Goal: Check status: Check status

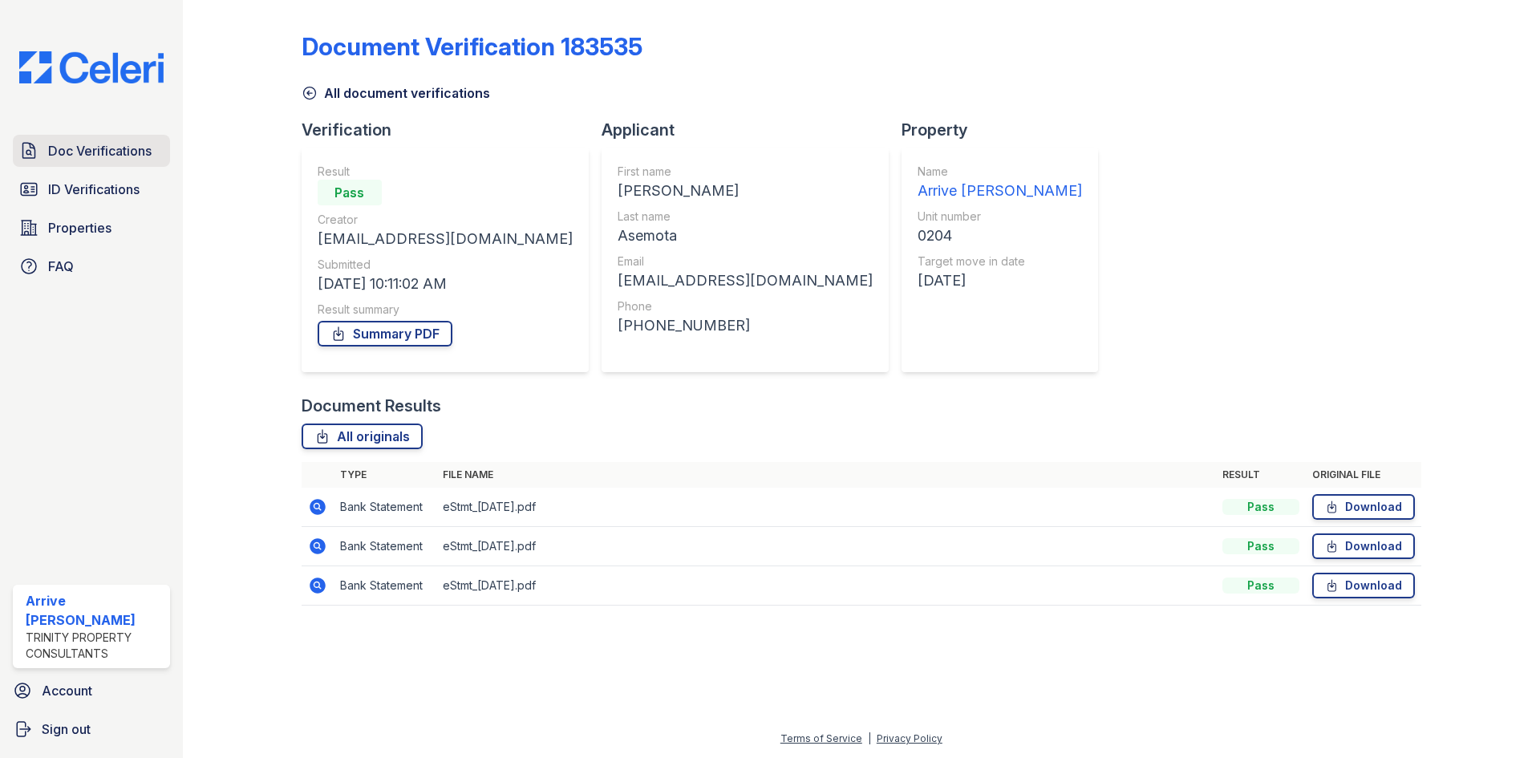
click at [124, 156] on span "Doc Verifications" at bounding box center [99, 150] width 103 height 19
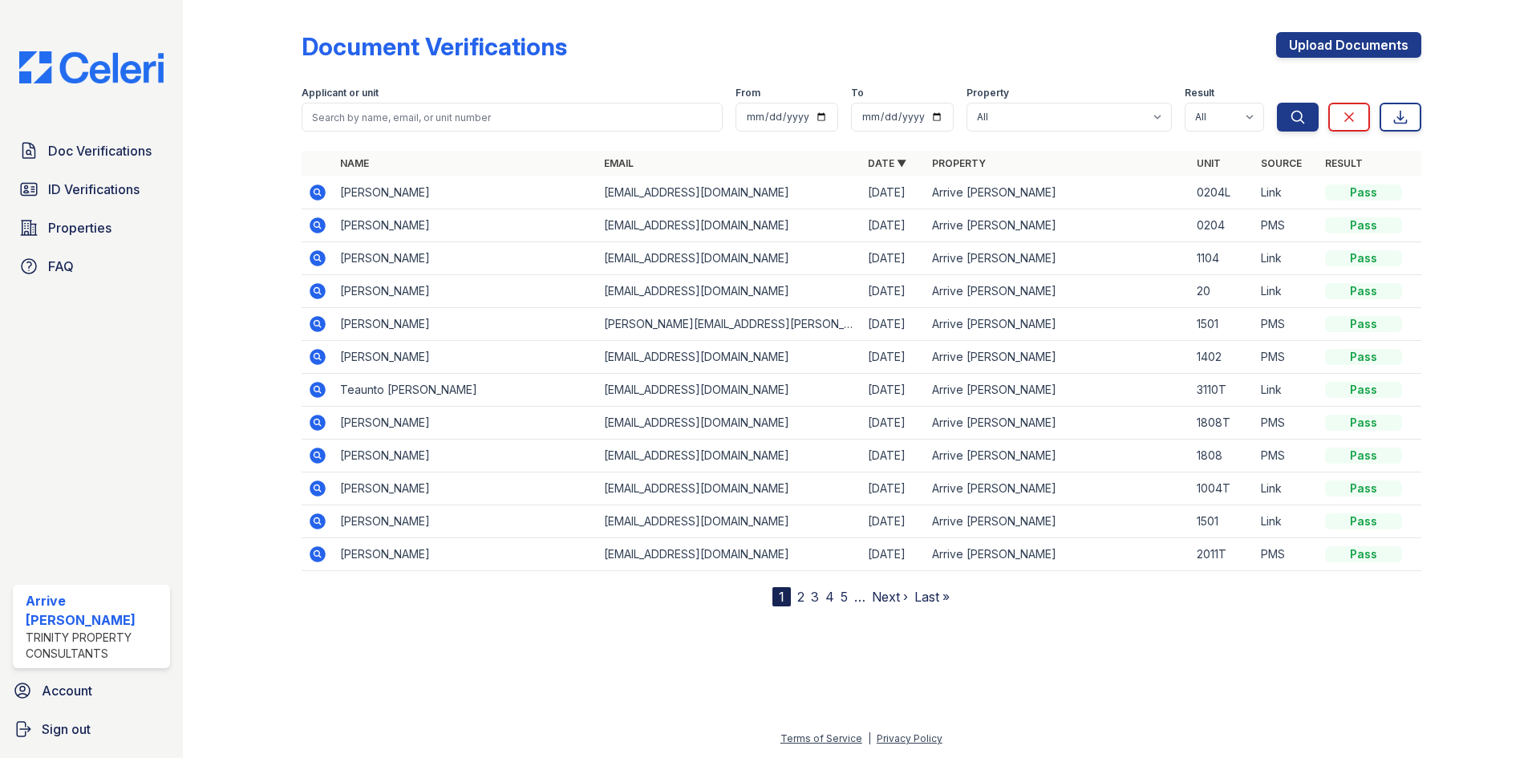
click at [321, 185] on icon at bounding box center [317, 192] width 19 height 19
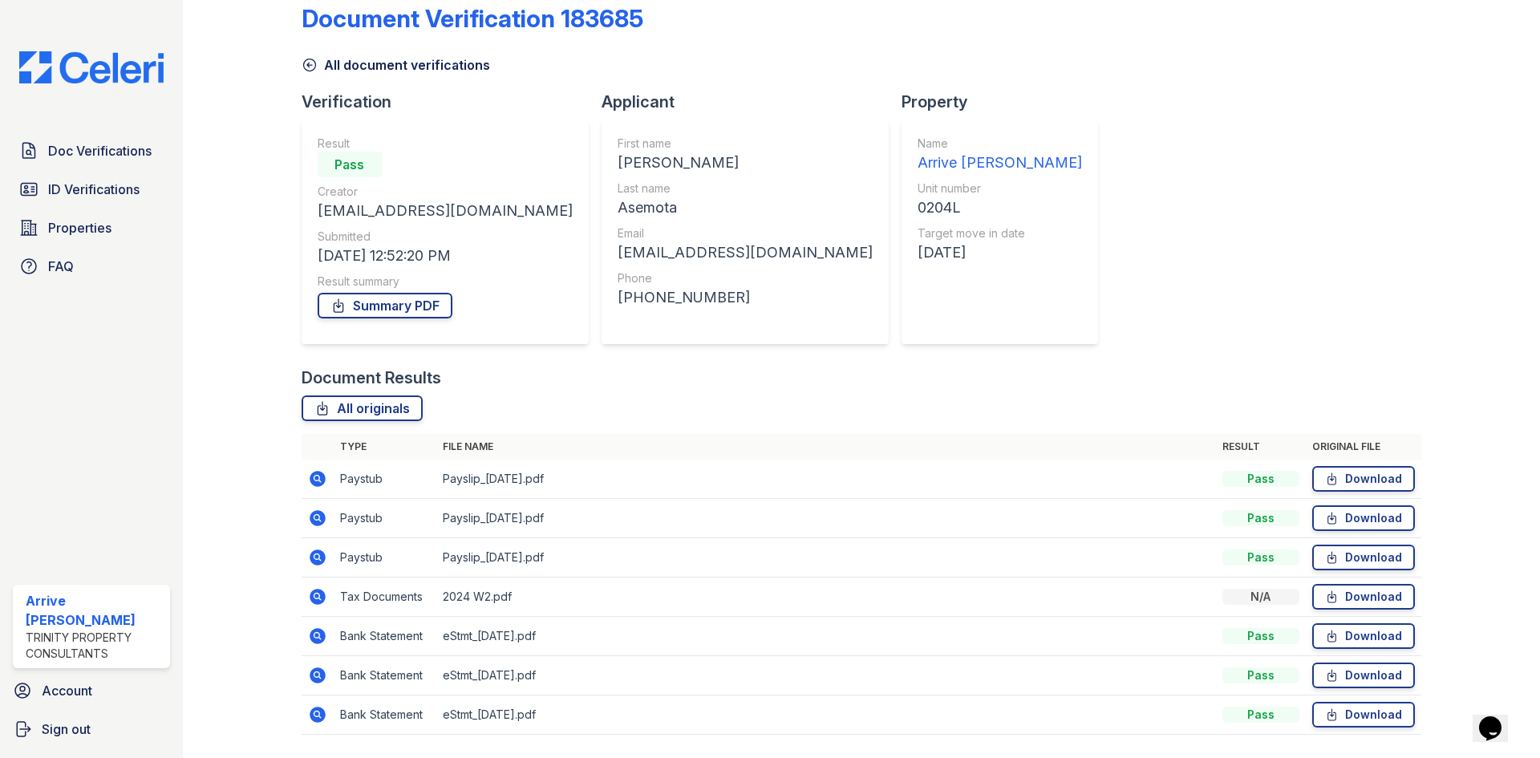
scroll to position [75, 0]
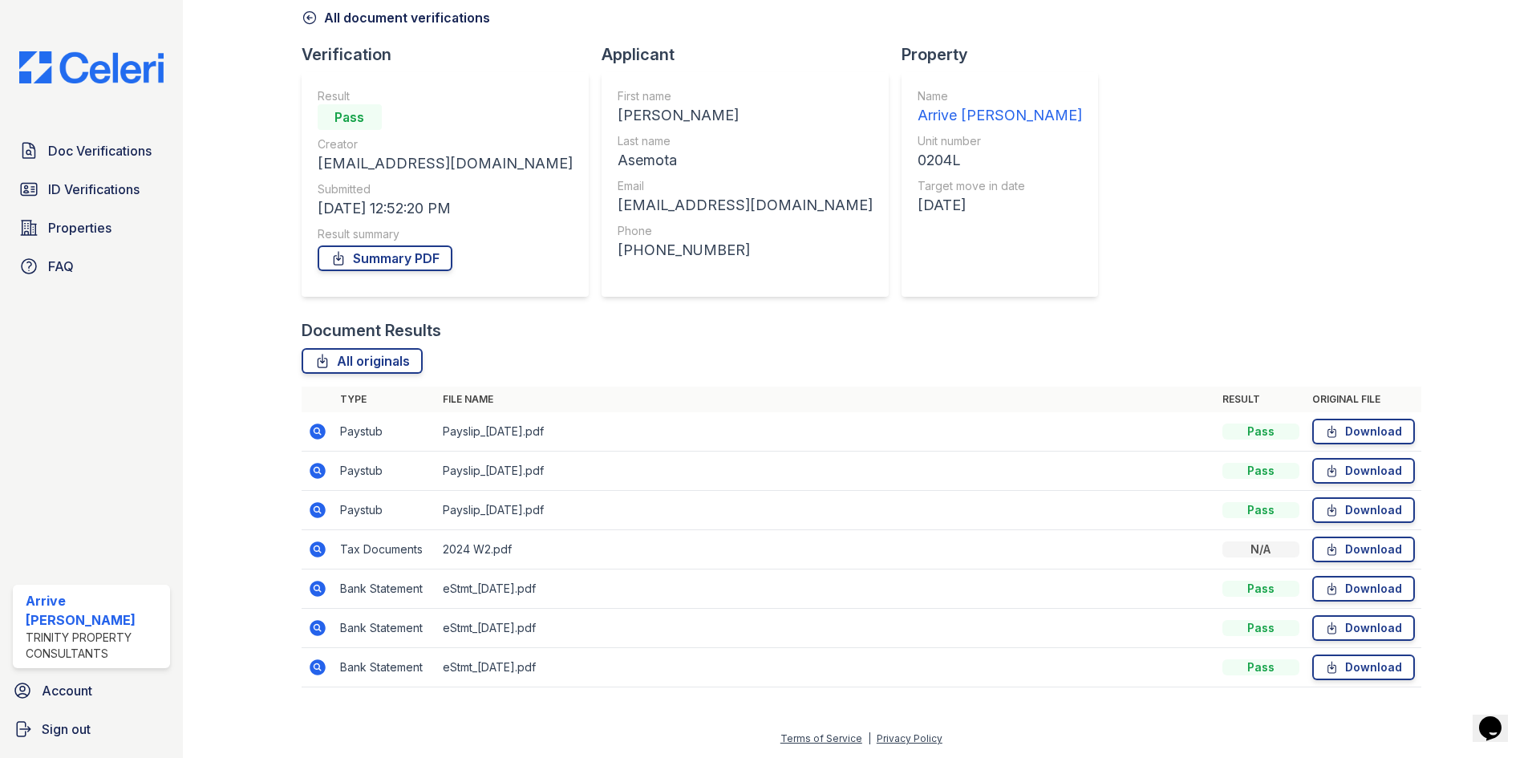
click at [319, 507] on icon at bounding box center [318, 510] width 16 height 16
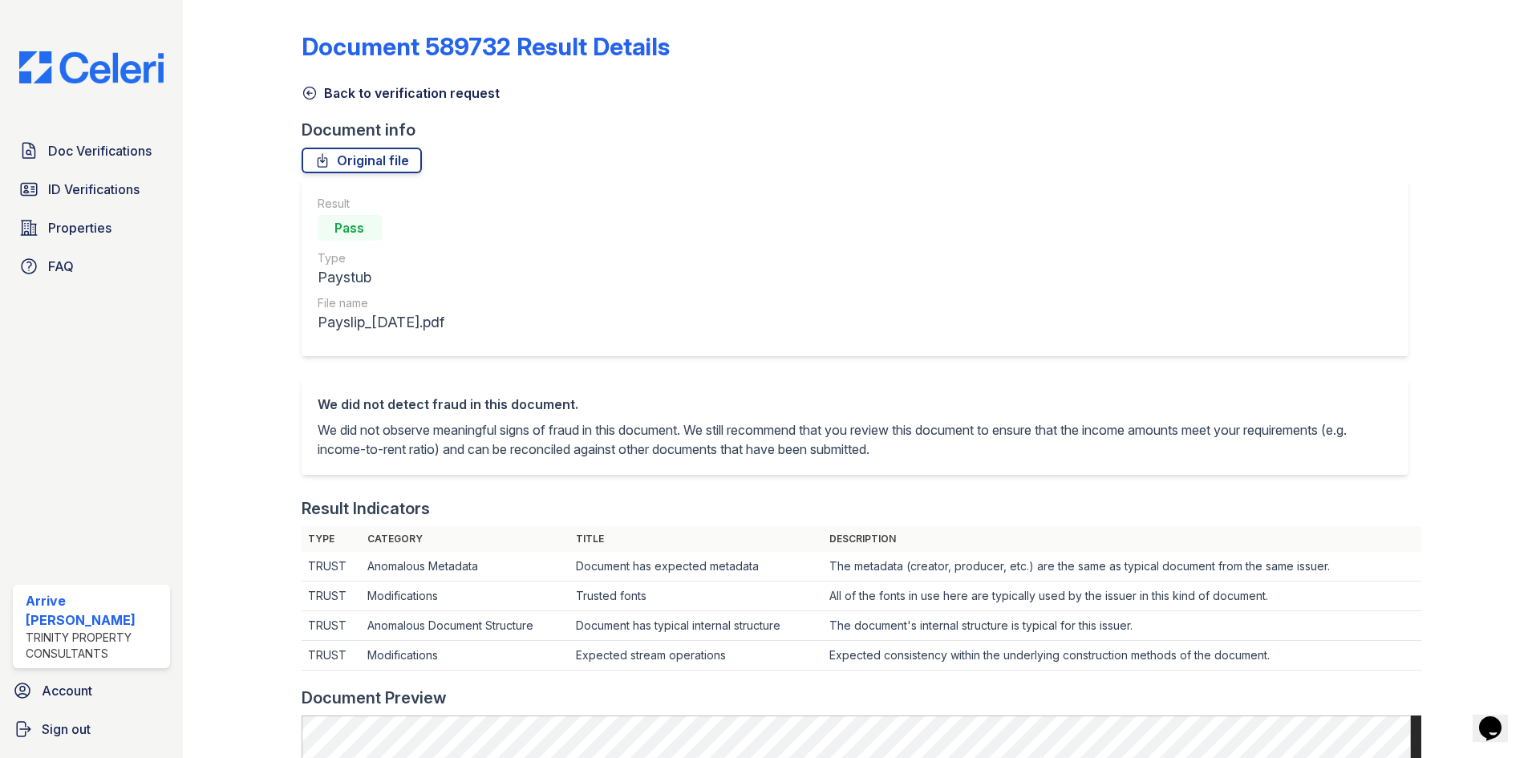
click at [306, 102] on link "Back to verification request" at bounding box center [401, 92] width 198 height 19
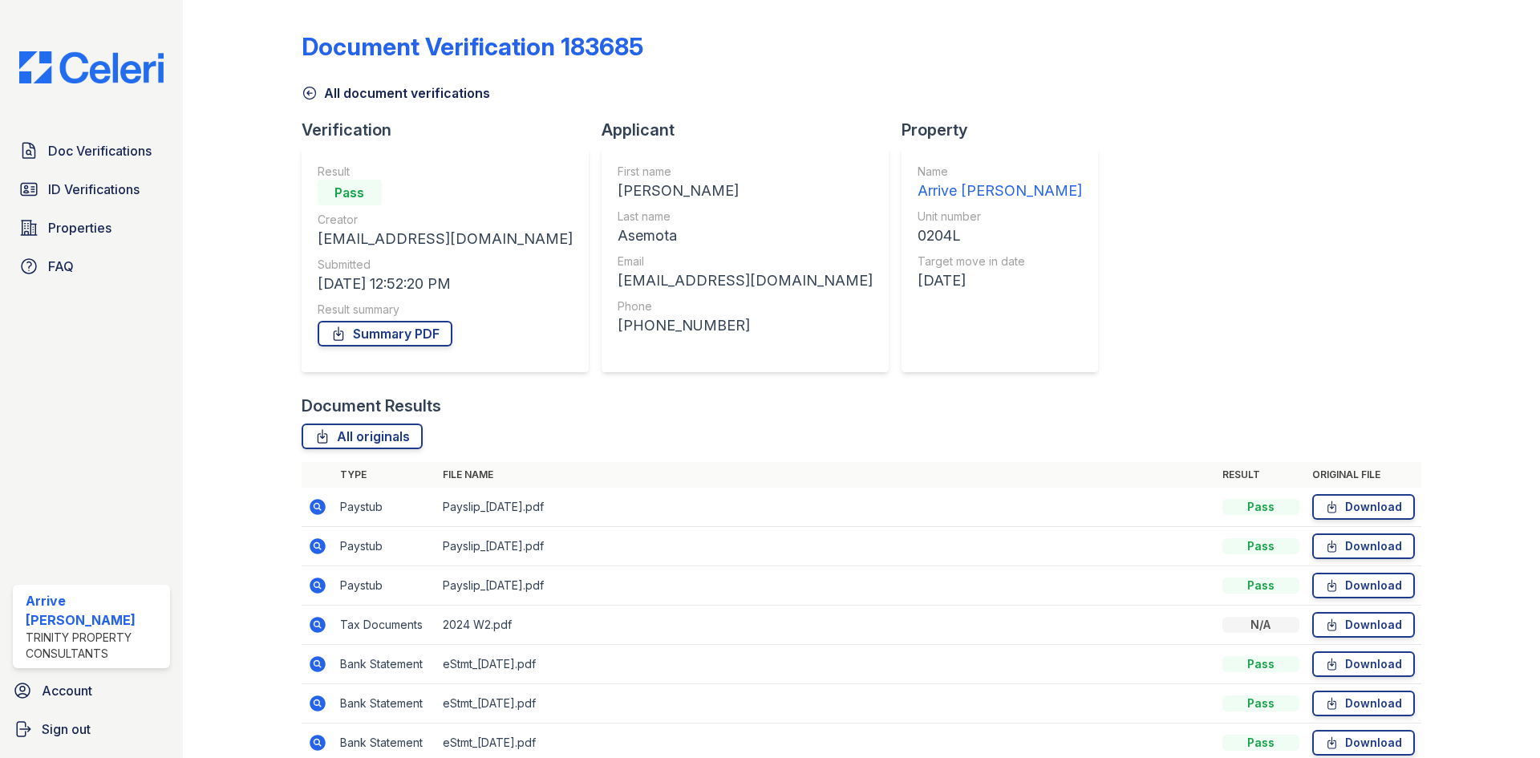
click at [315, 508] on icon at bounding box center [317, 506] width 19 height 19
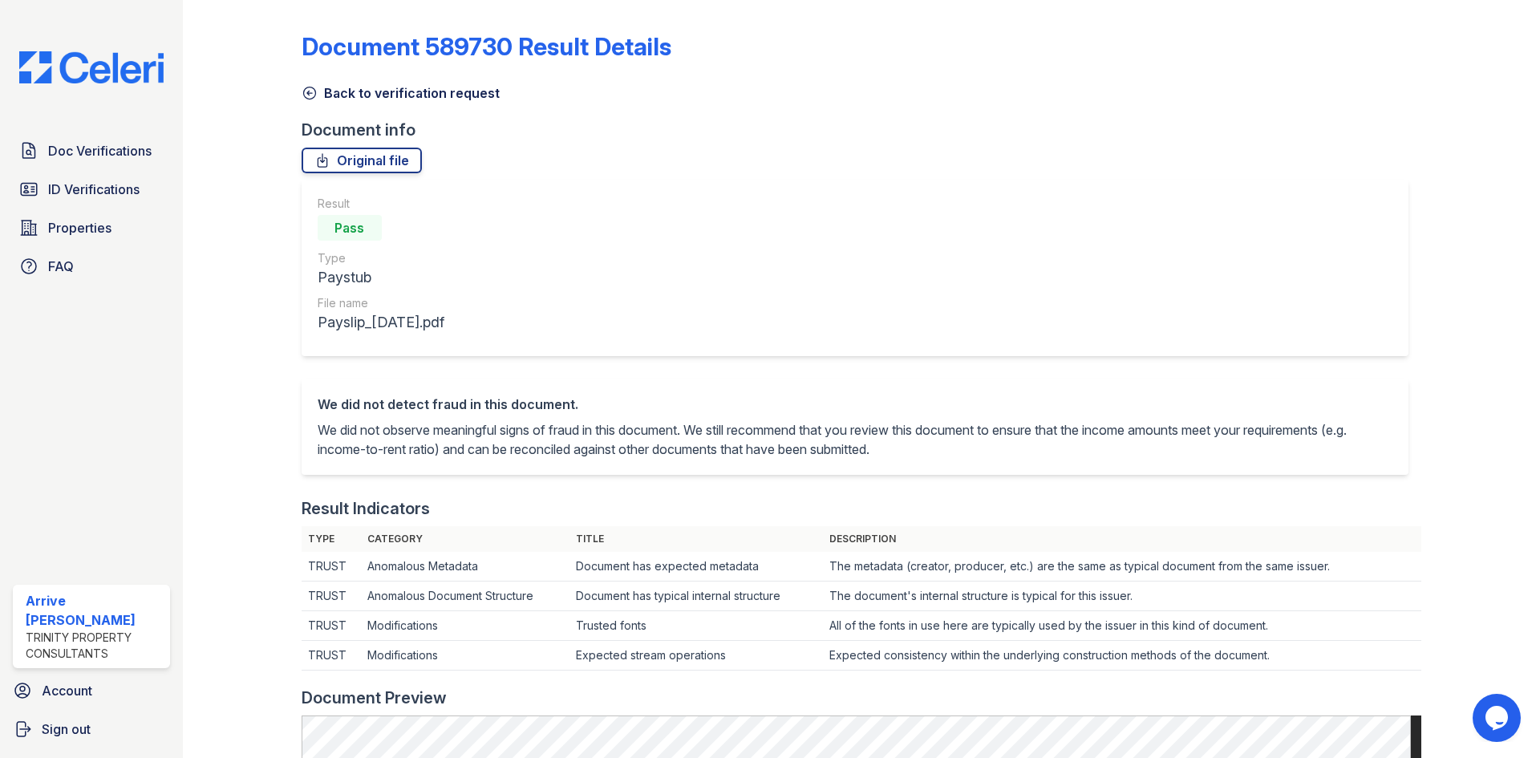
click at [315, 93] on icon at bounding box center [309, 93] width 12 height 12
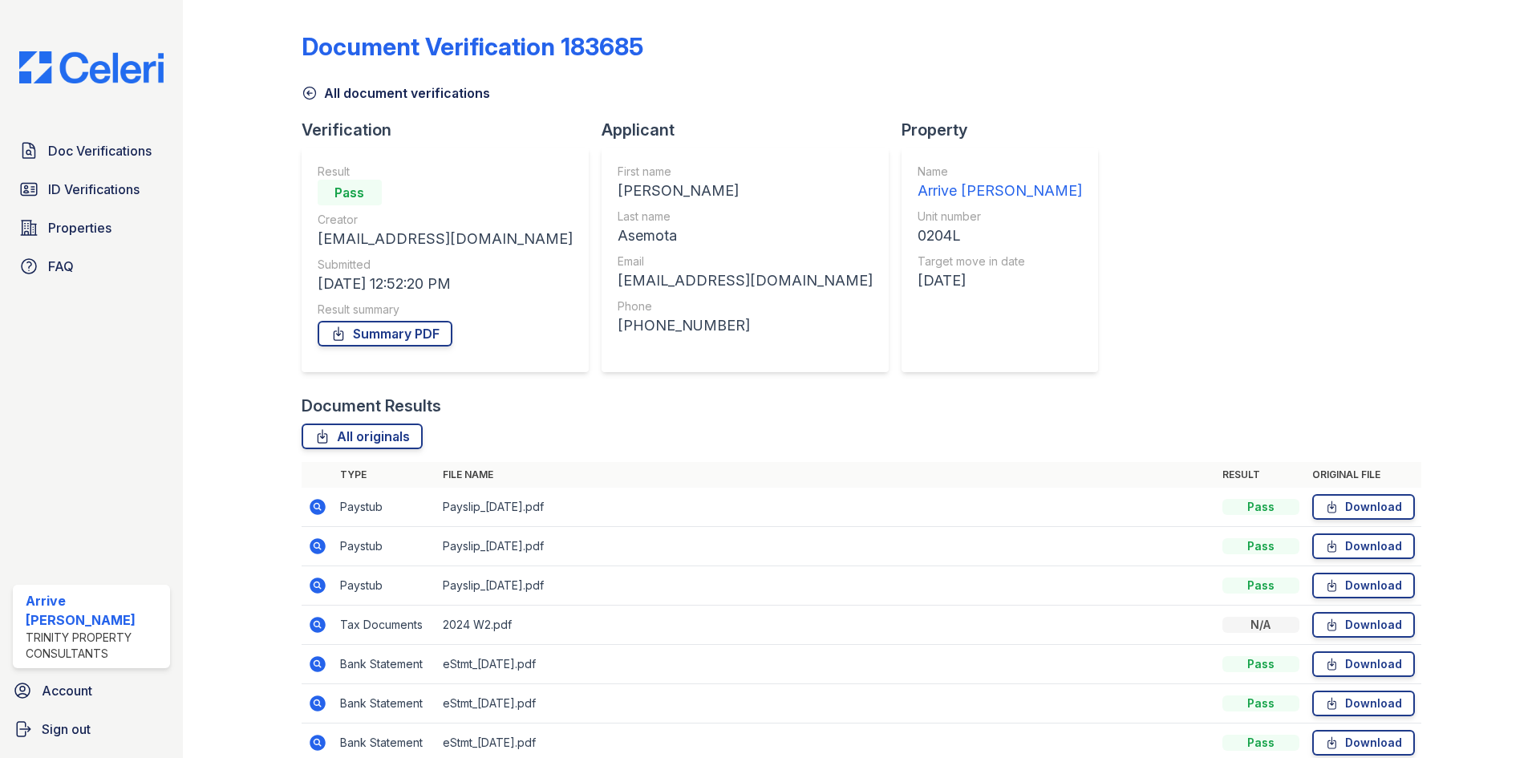
click at [319, 549] on icon at bounding box center [317, 546] width 19 height 19
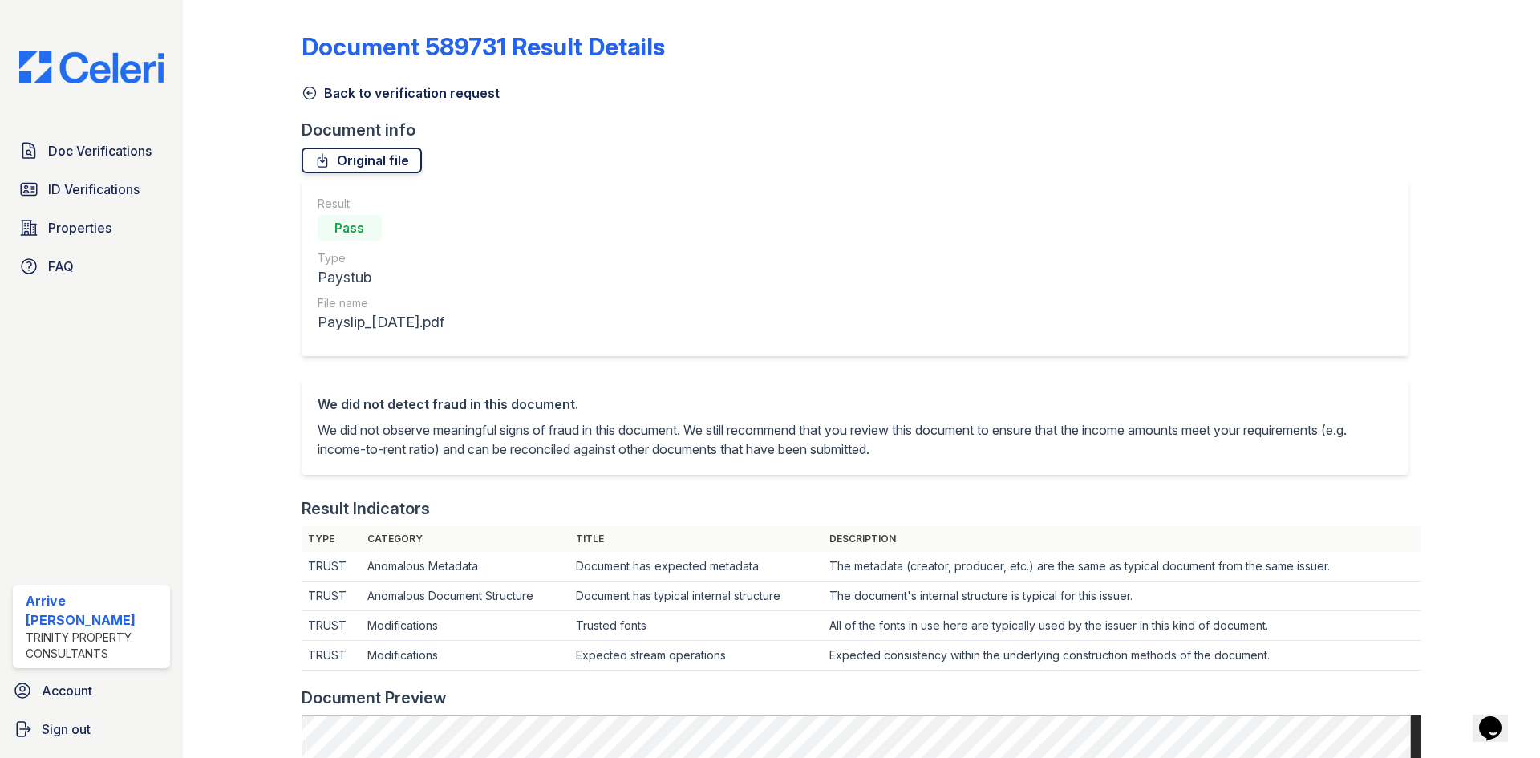
drag, startPoint x: 310, startPoint y: 93, endPoint x: 364, endPoint y: 148, distance: 77.2
click at [310, 93] on icon at bounding box center [309, 93] width 12 height 12
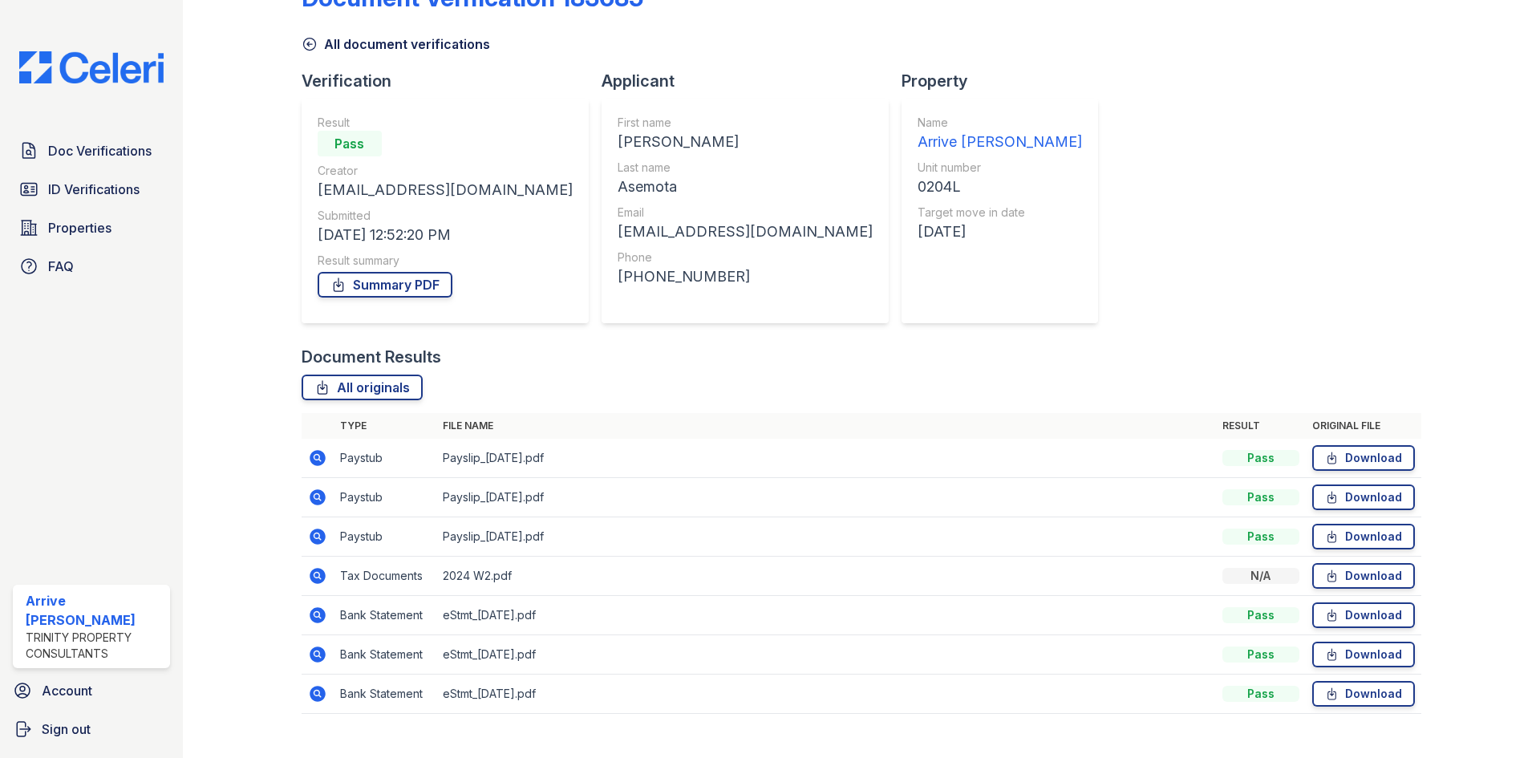
scroll to position [75, 0]
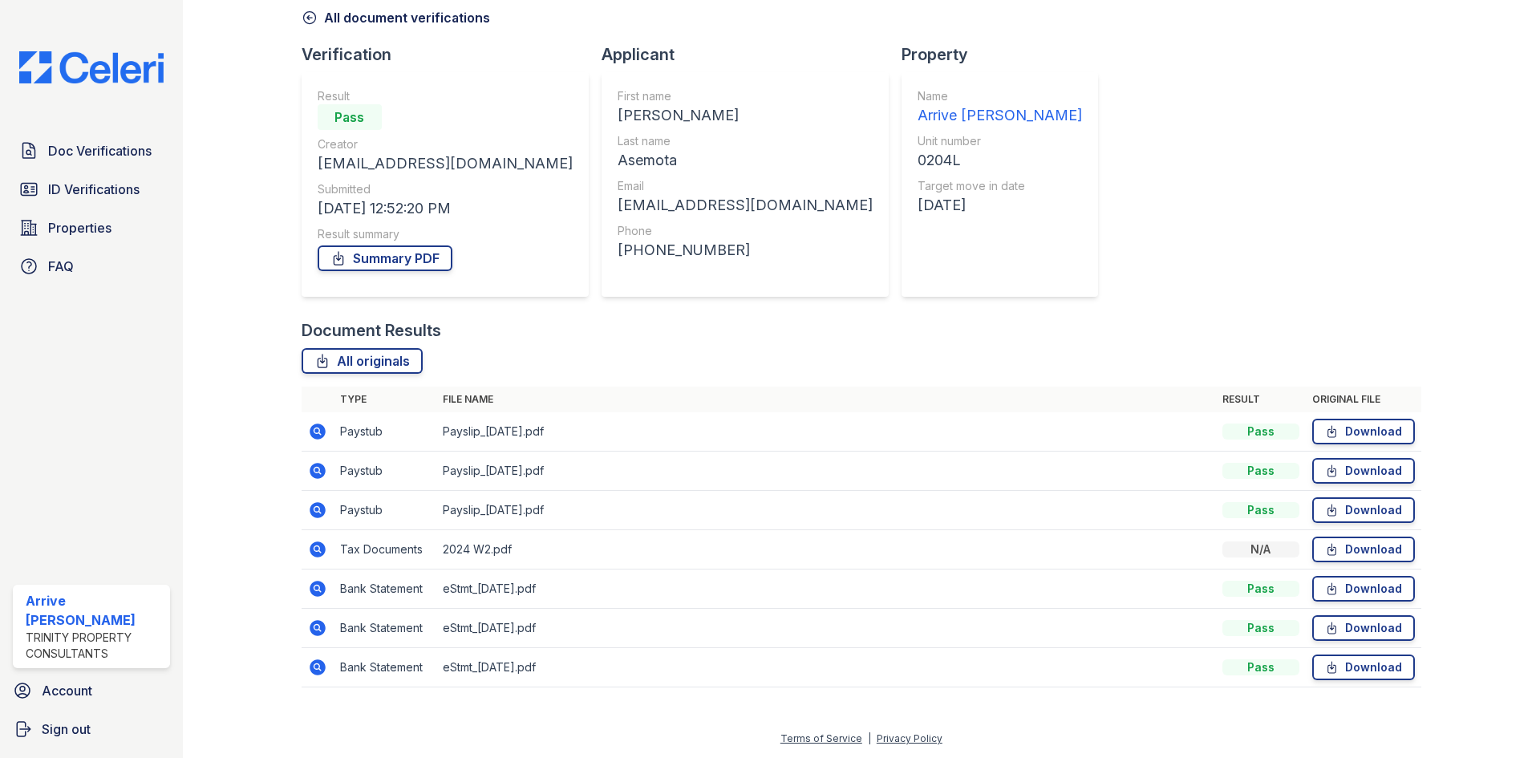
click at [315, 631] on icon at bounding box center [318, 628] width 16 height 16
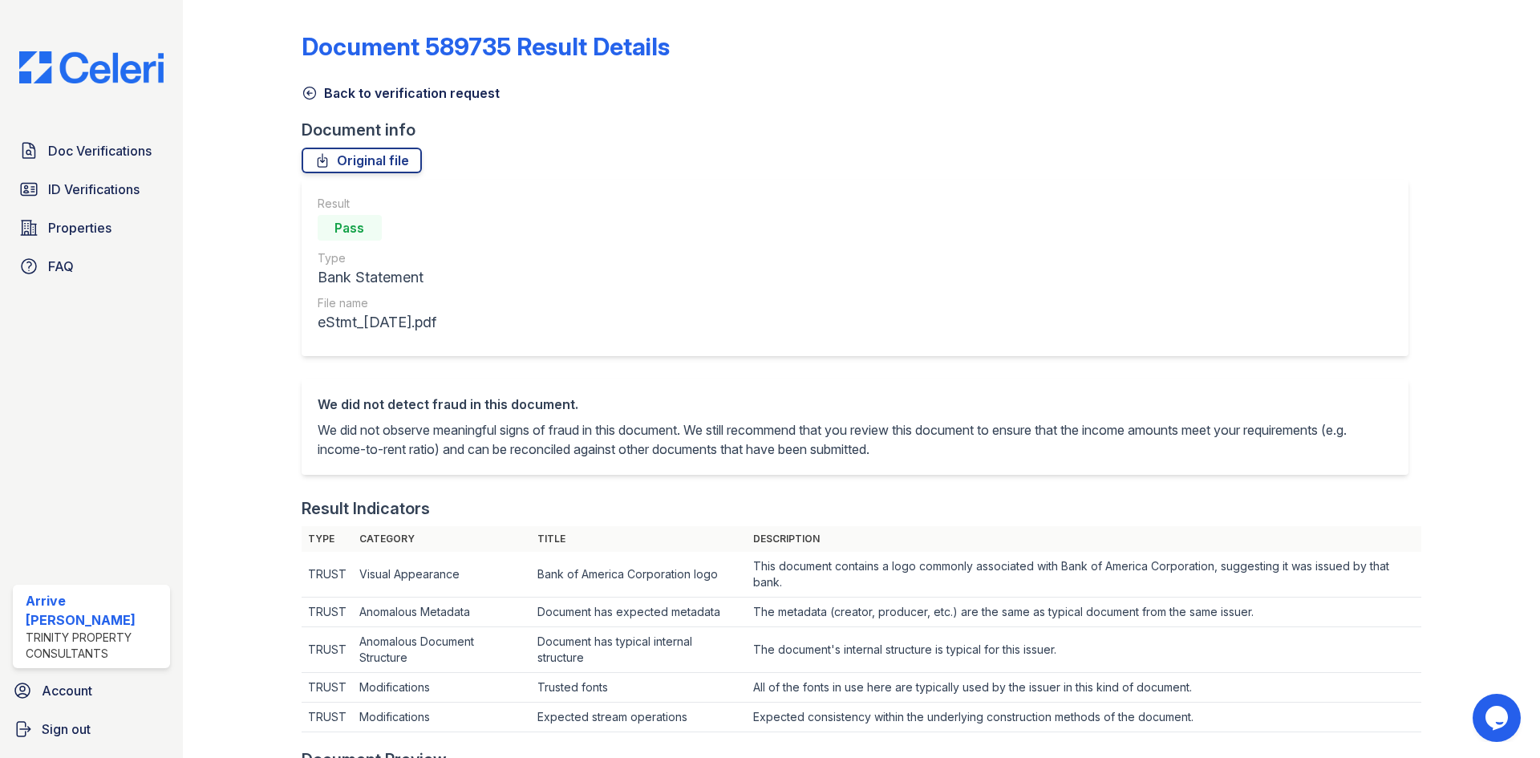
click at [311, 91] on icon at bounding box center [310, 93] width 16 height 16
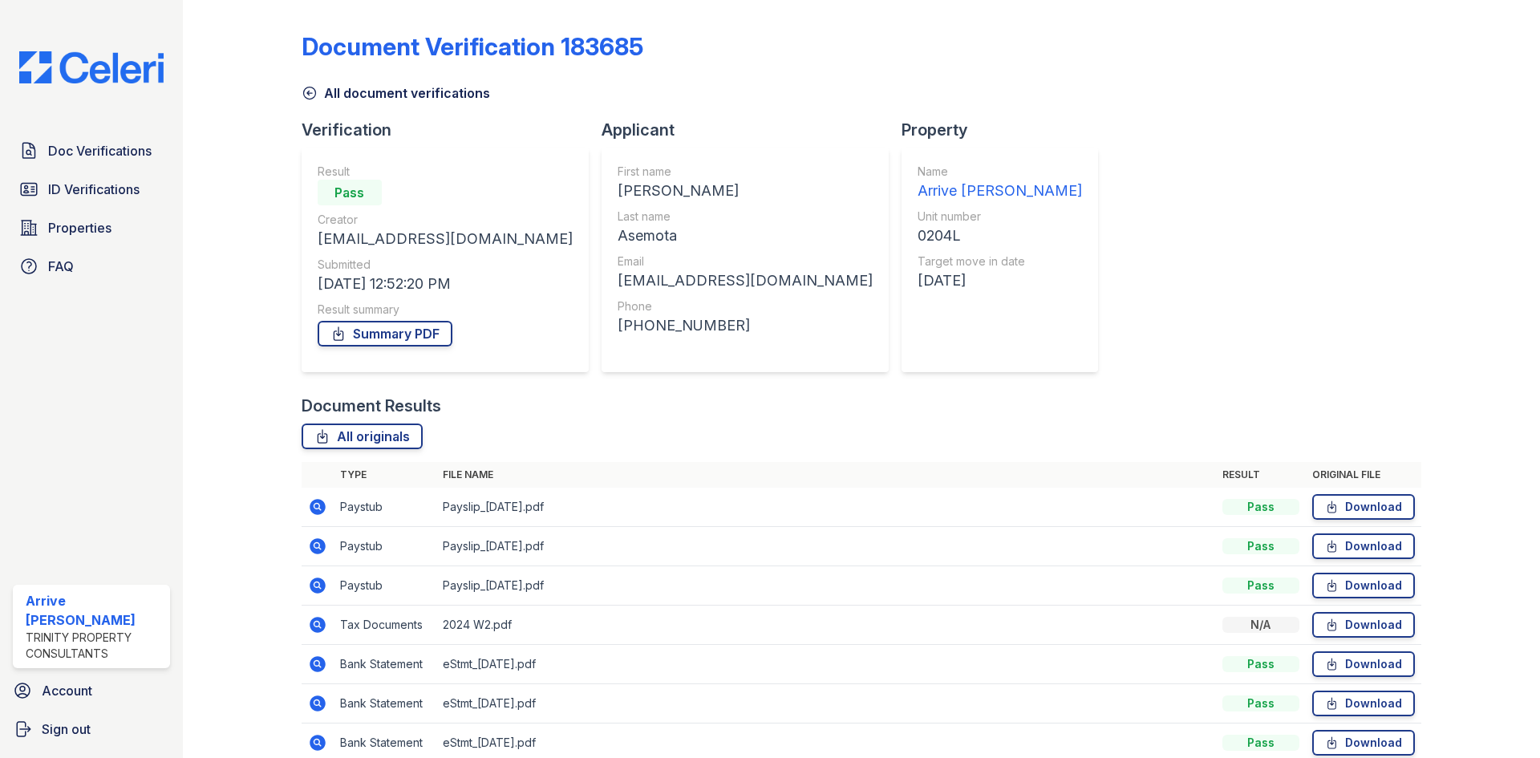
click at [317, 581] on icon at bounding box center [318, 586] width 16 height 16
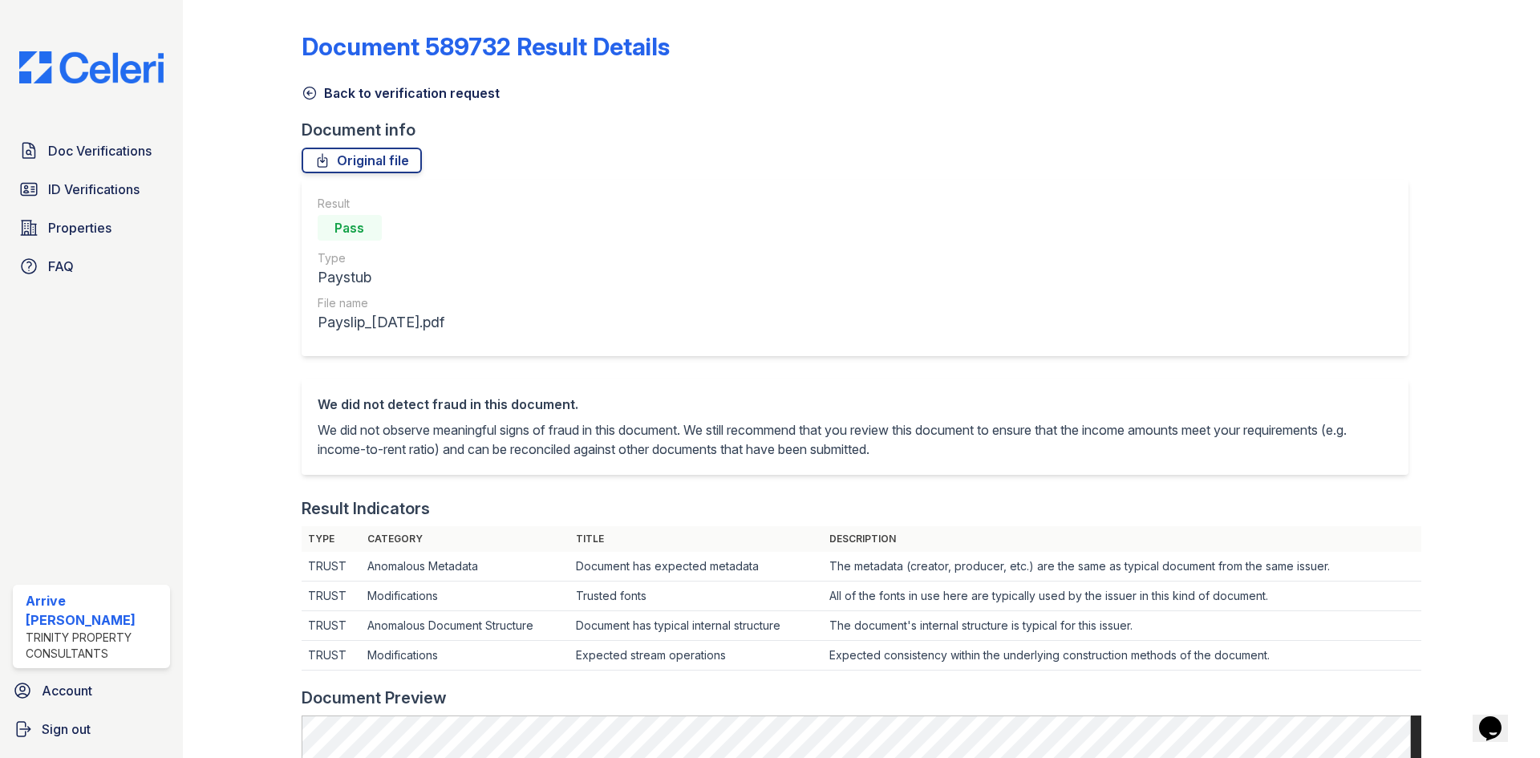
click at [310, 89] on icon at bounding box center [310, 93] width 16 height 16
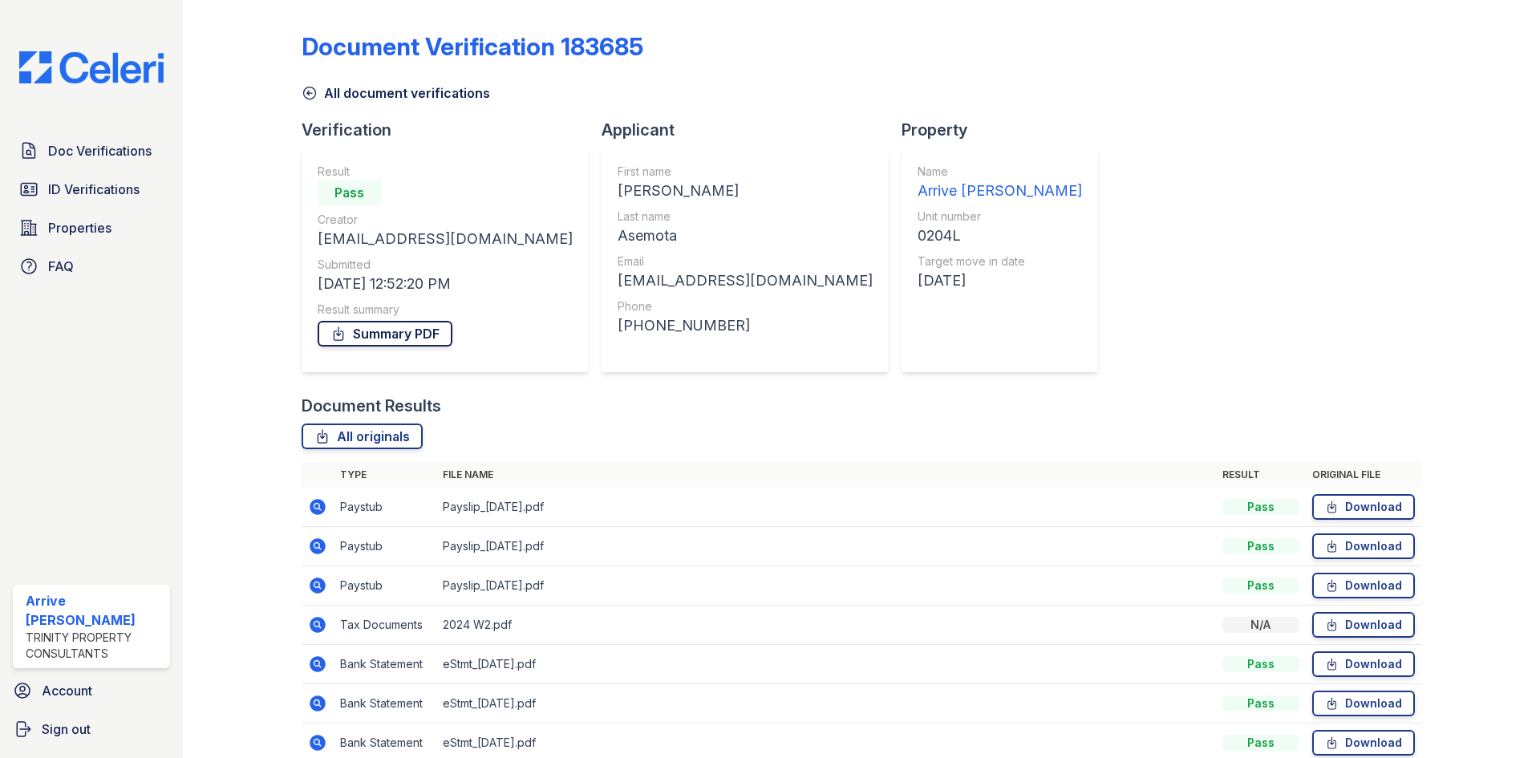
click at [365, 331] on link "Summary PDF" at bounding box center [385, 334] width 135 height 26
click at [113, 198] on span "ID Verifications" at bounding box center [93, 189] width 91 height 19
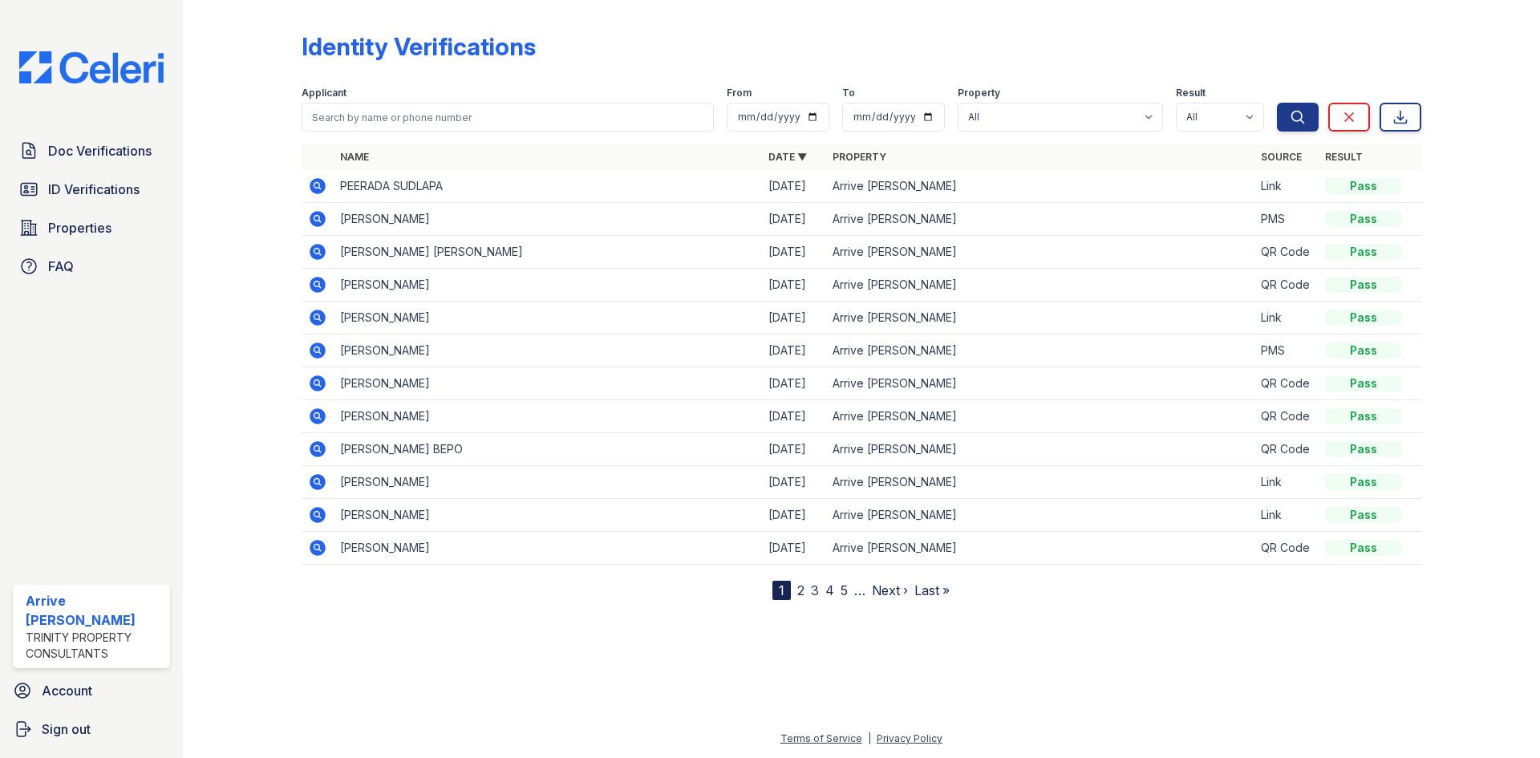
click at [312, 220] on icon at bounding box center [318, 219] width 16 height 16
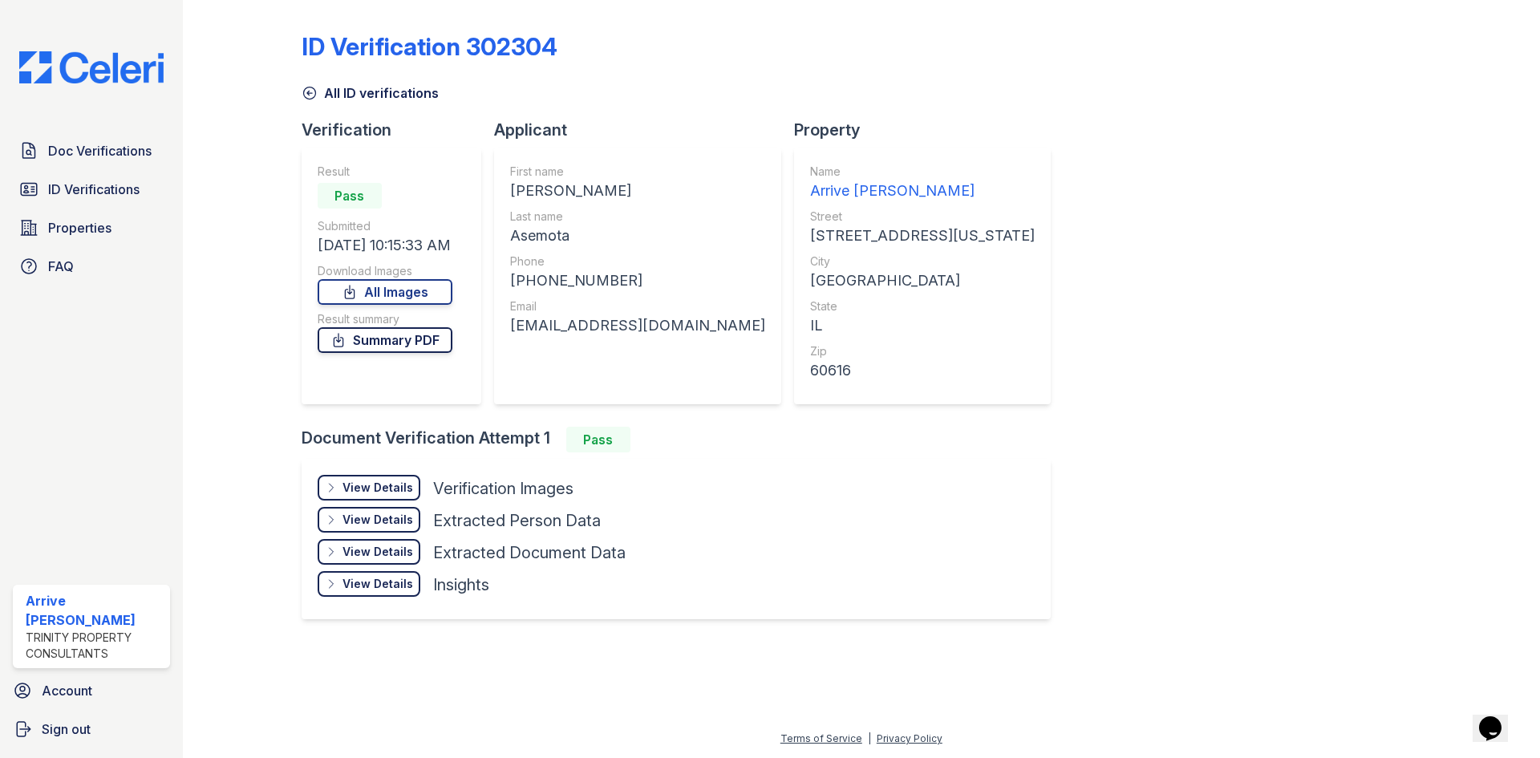
click at [417, 348] on link "Summary PDF" at bounding box center [385, 340] width 135 height 26
click at [136, 195] on span "ID Verifications" at bounding box center [93, 189] width 91 height 19
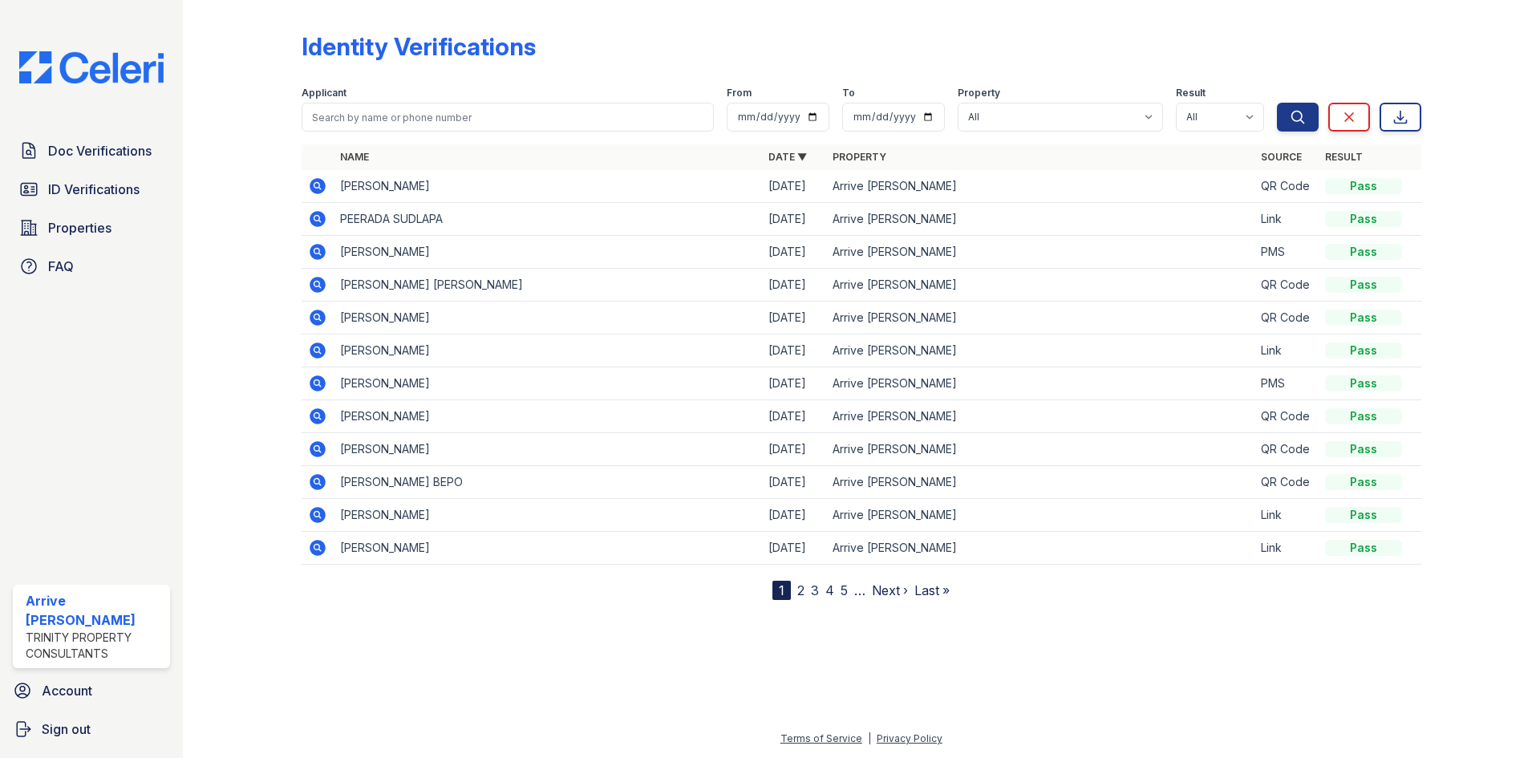
click at [308, 186] on icon at bounding box center [317, 186] width 19 height 19
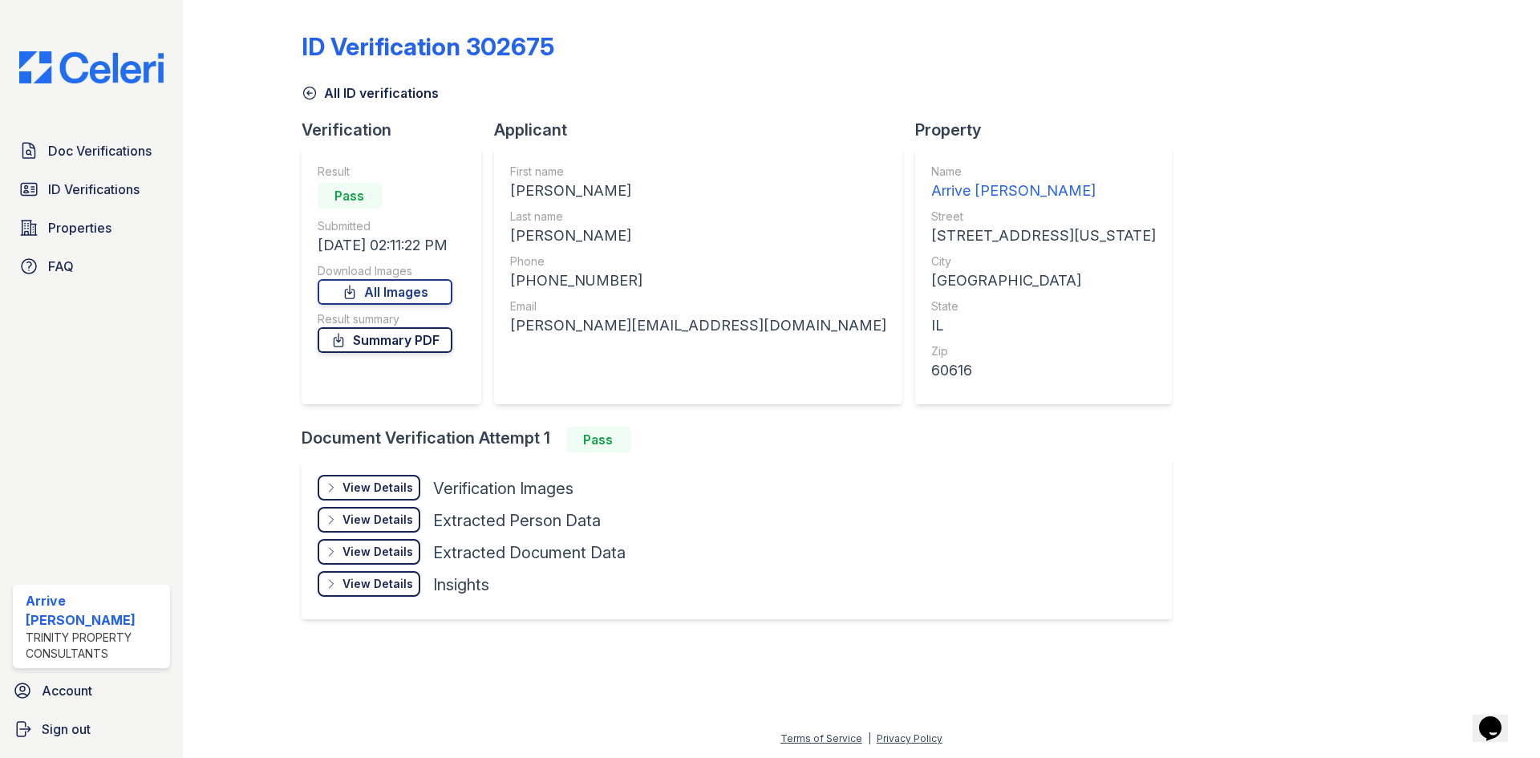
click at [413, 350] on link "Summary PDF" at bounding box center [385, 340] width 135 height 26
